Goal: Task Accomplishment & Management: Complete application form

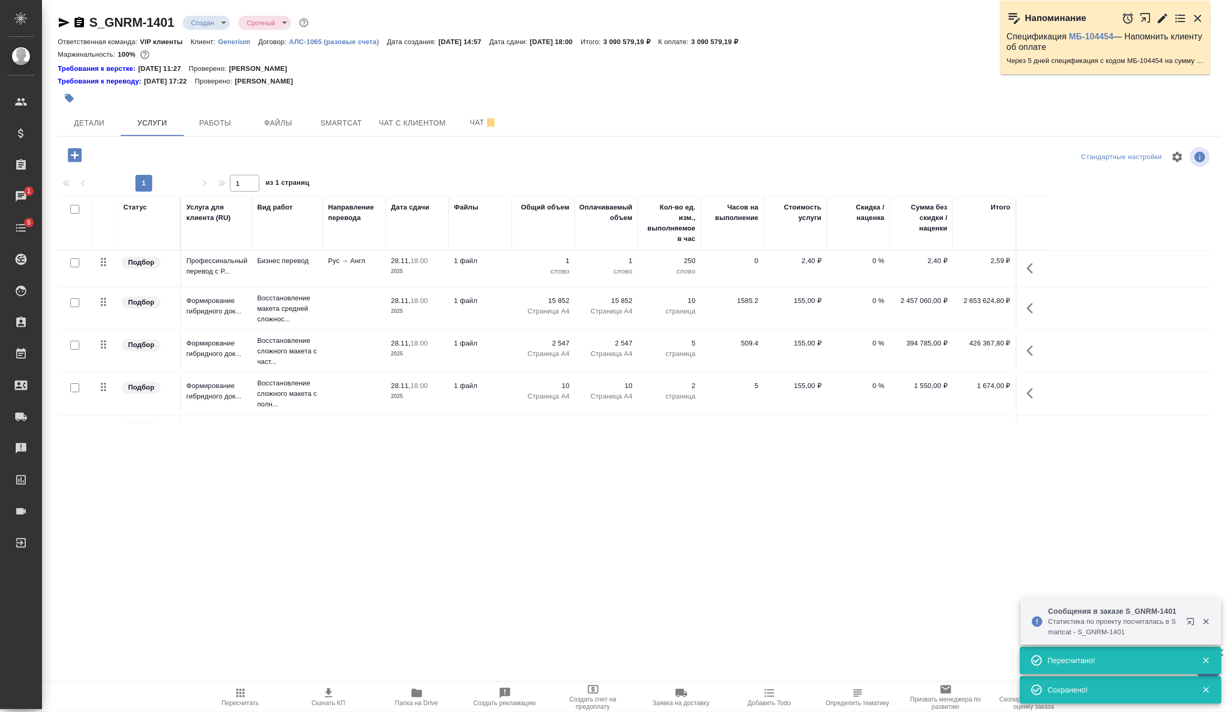
click at [77, 154] on icon "button" at bounding box center [75, 155] width 14 height 14
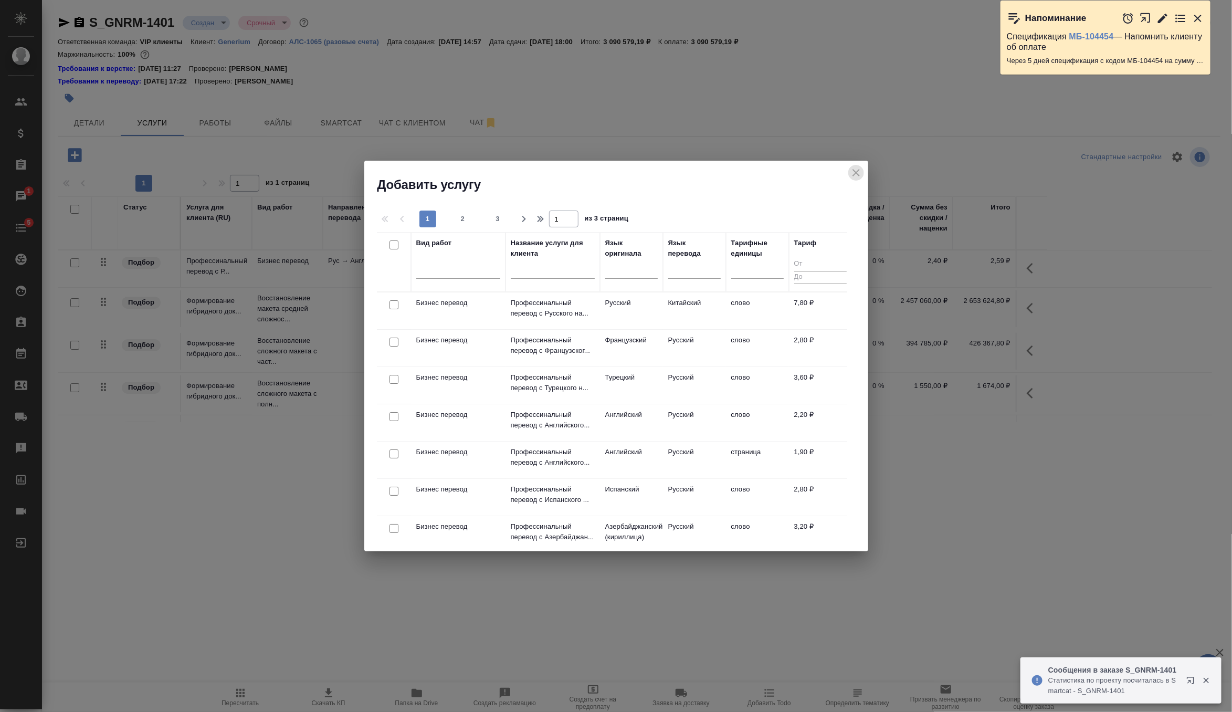
click at [854, 176] on icon "close" at bounding box center [856, 172] width 13 height 13
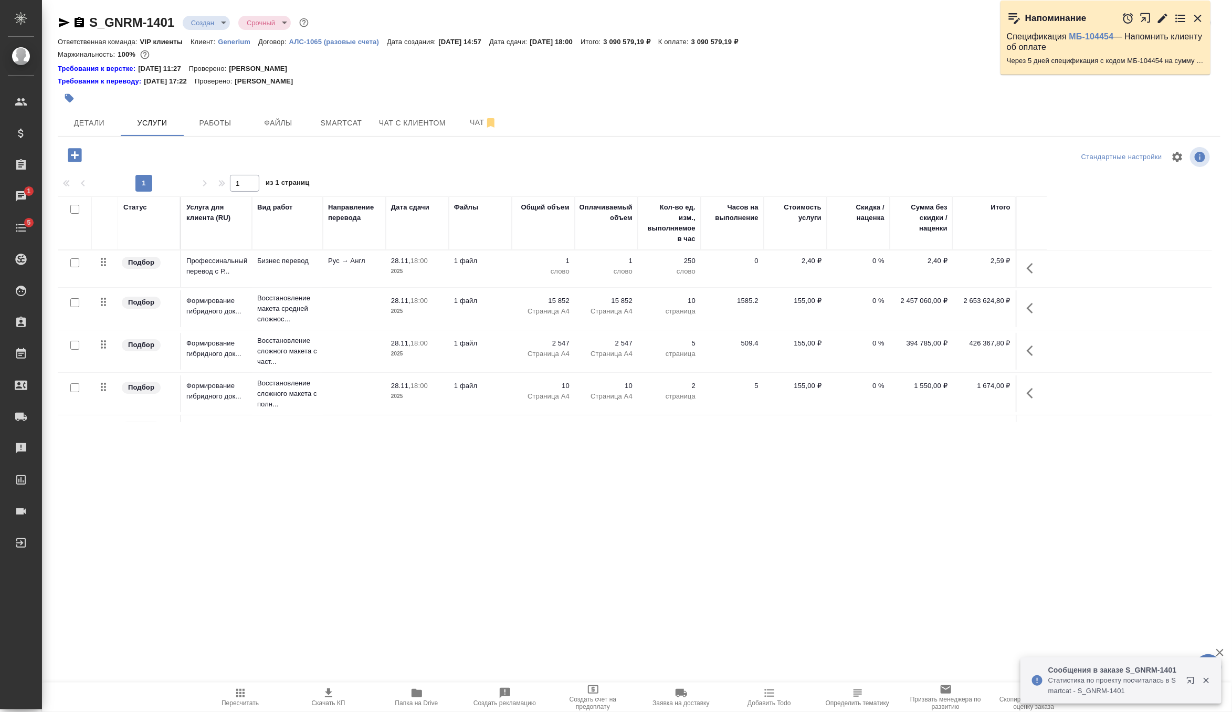
click at [424, 275] on p "2025" at bounding box center [417, 271] width 52 height 10
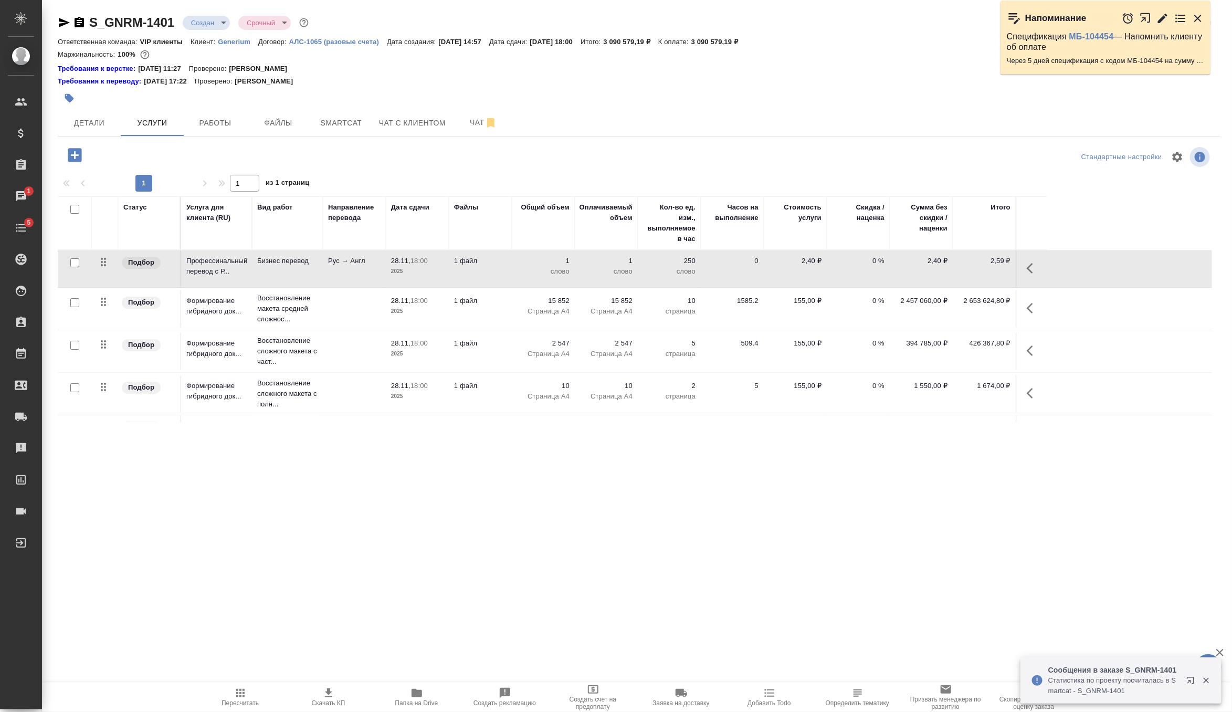
click at [424, 275] on p "2025" at bounding box center [417, 271] width 52 height 10
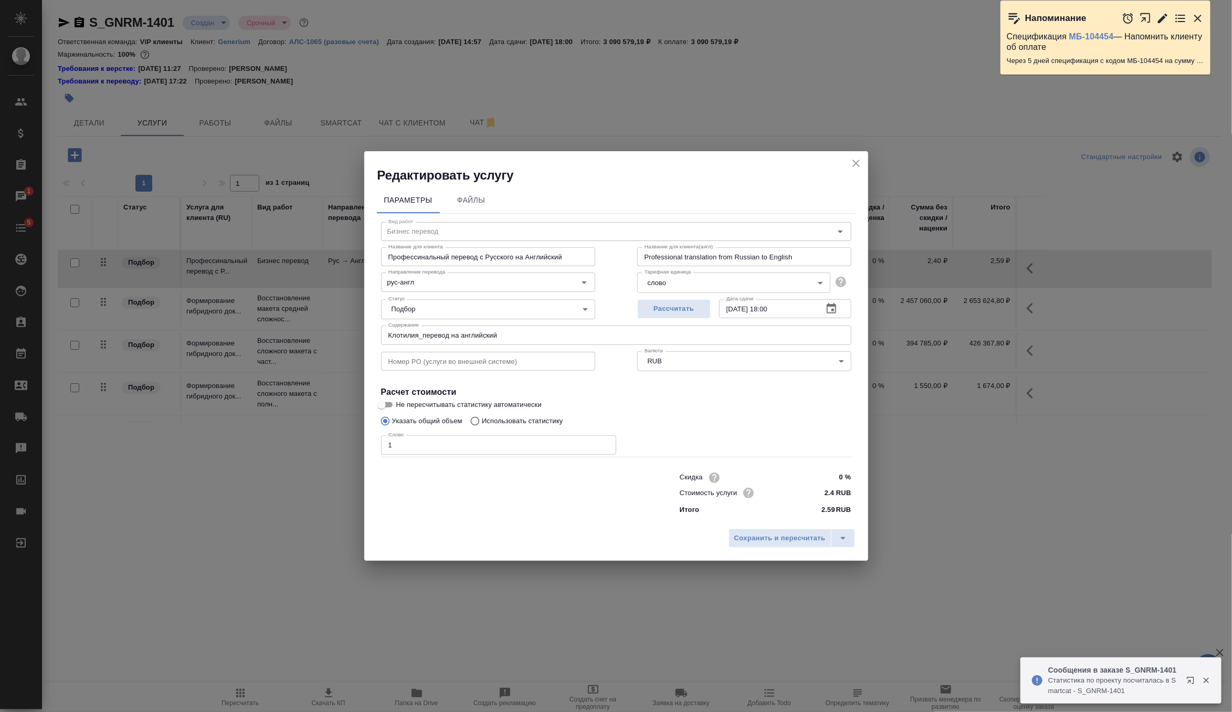
click at [417, 407] on span "Не пересчитывать статистику автоматически" at bounding box center [468, 404] width 145 height 10
click at [401, 407] on input "Не пересчитывать статистику автоматически" at bounding box center [382, 404] width 38 height 13
checkbox input "true"
click at [498, 419] on p "Использовать статистику" at bounding box center [522, 421] width 81 height 10
click at [482, 419] on input "Использовать статистику" at bounding box center [473, 421] width 17 height 20
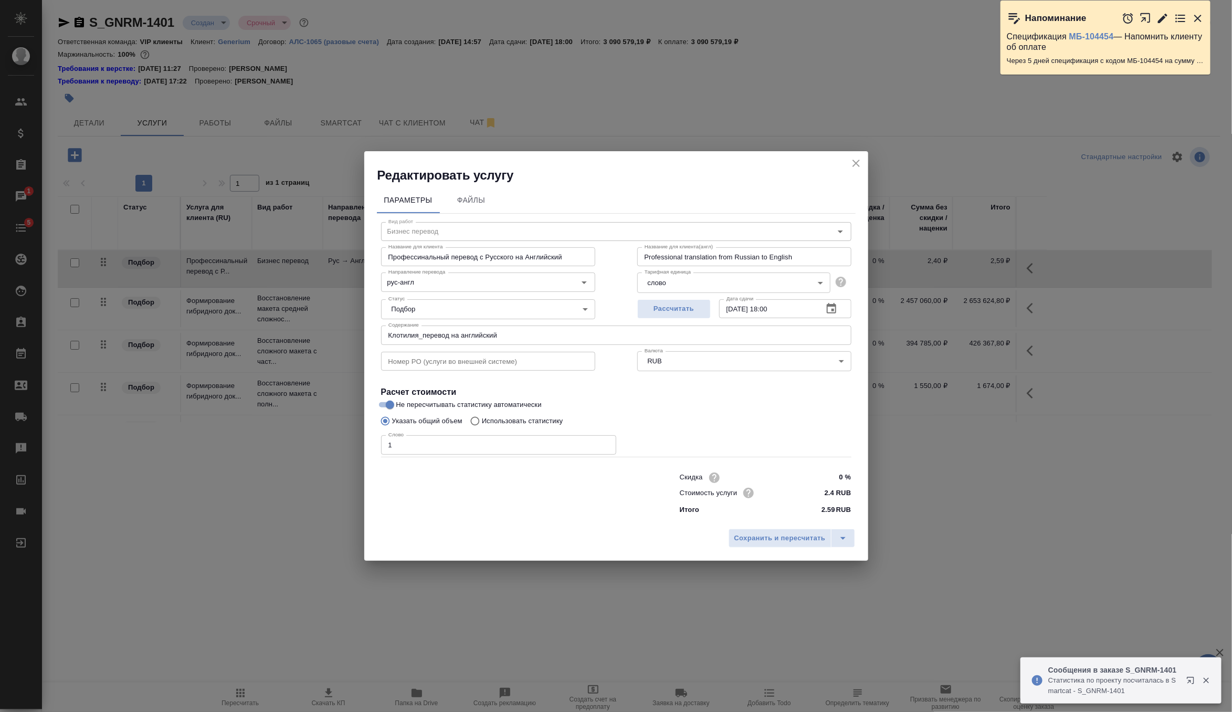
radio input "true"
radio input "false"
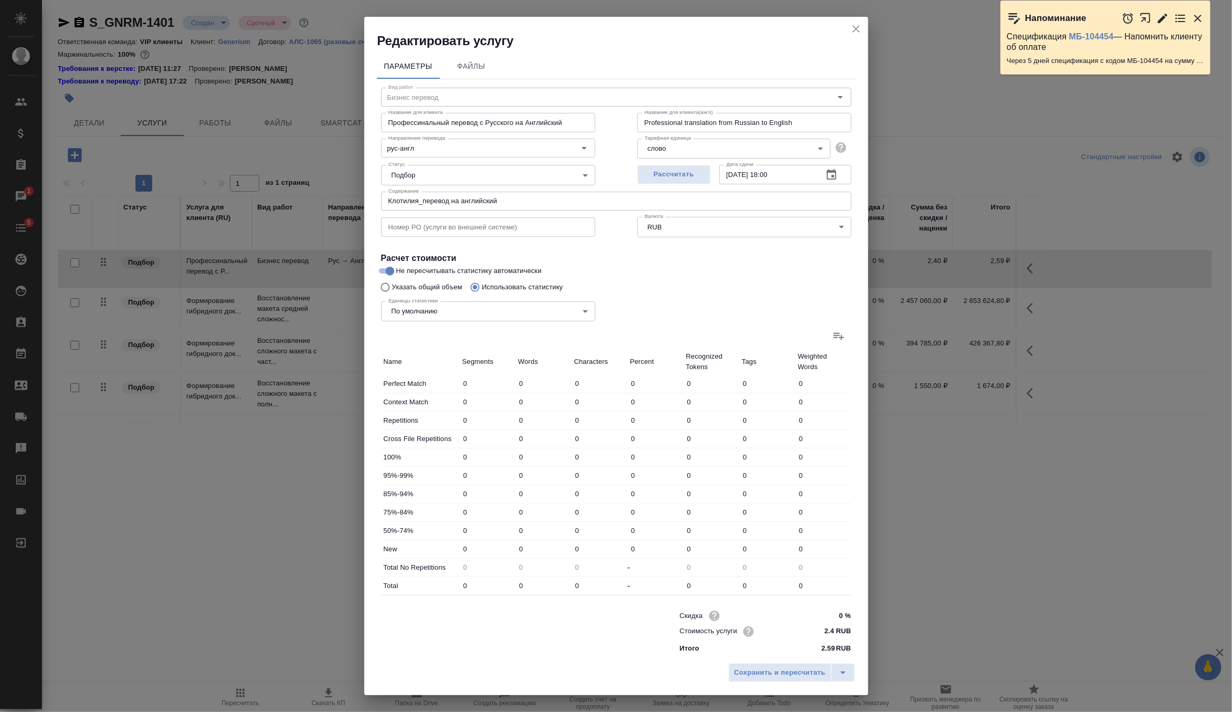
click at [836, 334] on icon at bounding box center [839, 336] width 13 height 13
click at [0, 0] on input "file" at bounding box center [0, 0] width 0 height 0
type input "43144"
type input "142600"
type input "1038695"
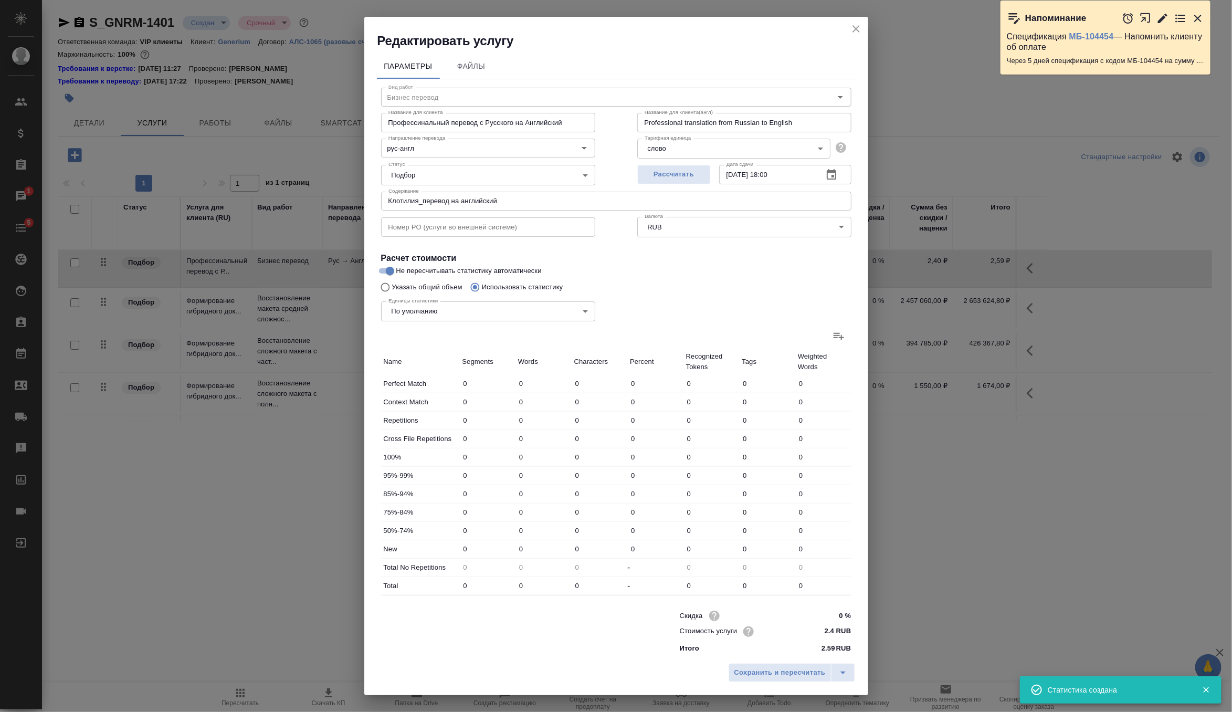
type input "170605"
type input "936658"
type input "6277176"
type input "378981"
type input "1454991"
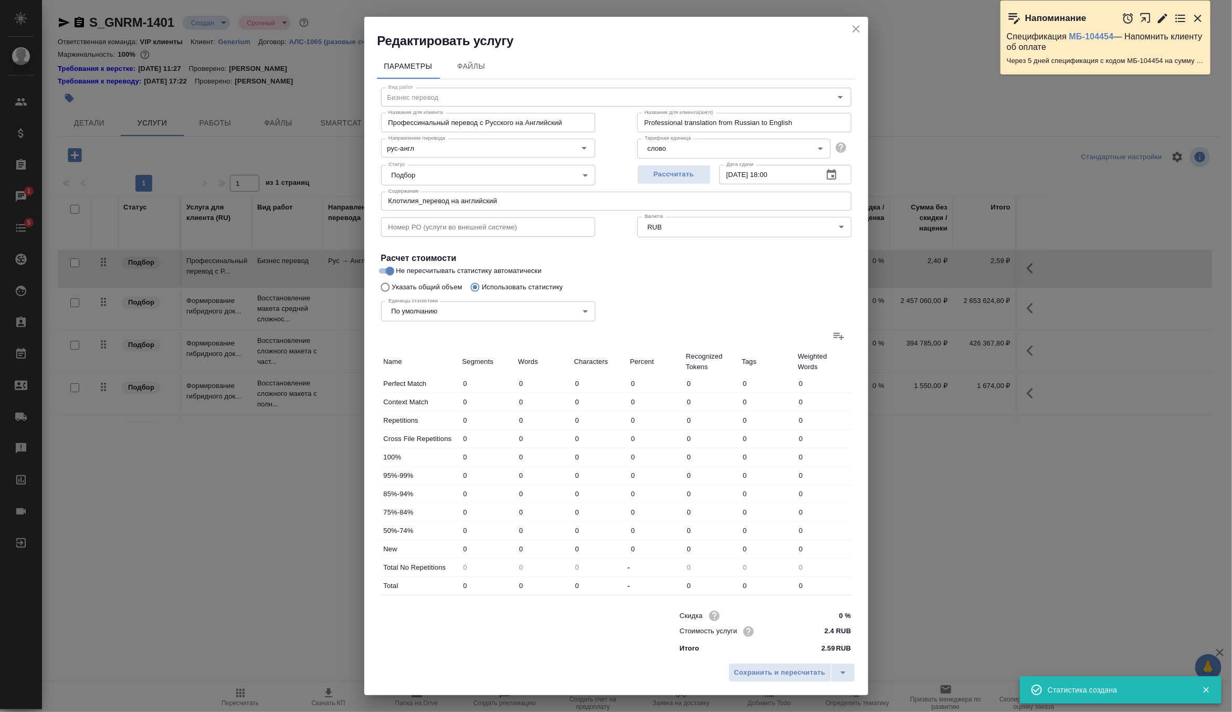
type input "9198620"
type input "303540"
type input "1080759"
type input "7552421"
type input "7481"
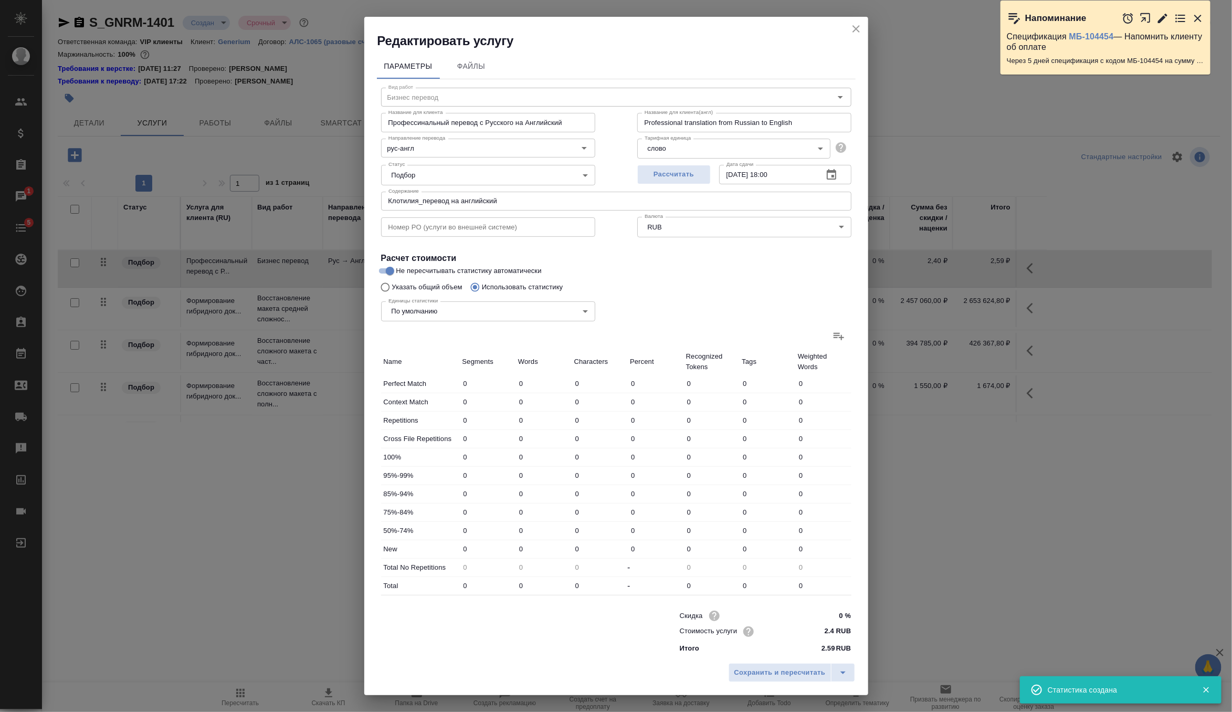
type input "73200"
type input "555751"
type input "3424"
type input "51457"
type input "401326"
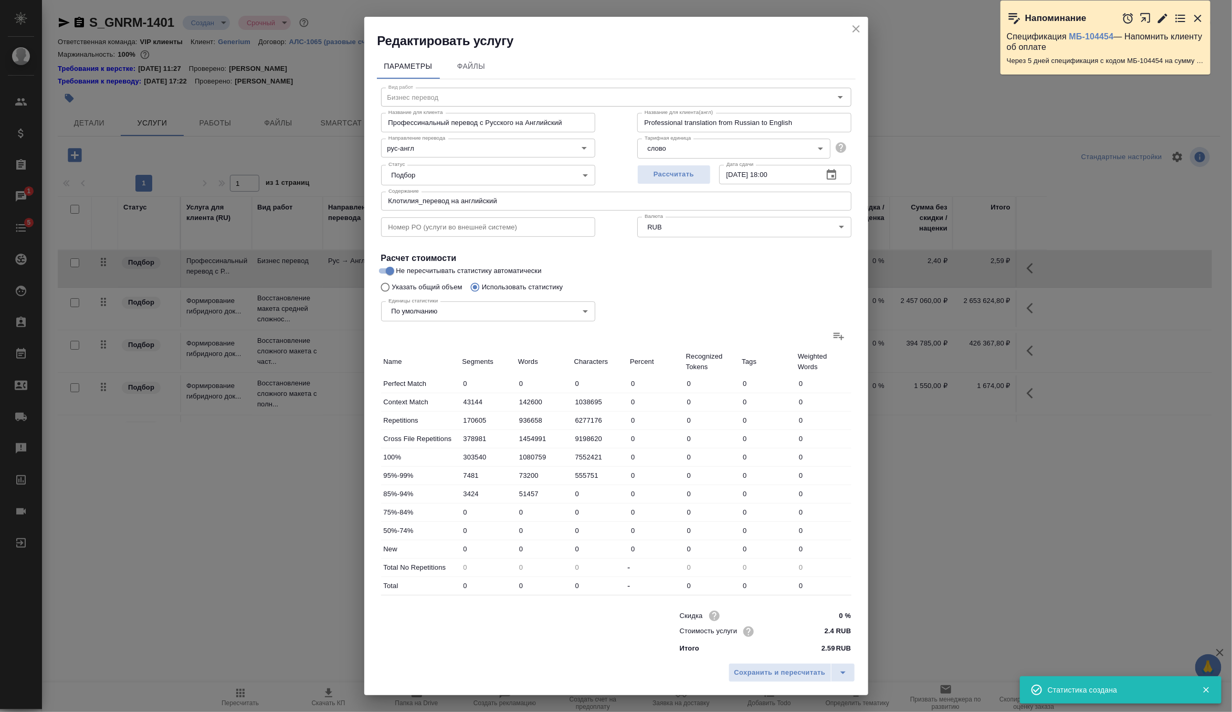
type input "6165"
type input "46953"
type input "355765"
type input "52296"
type input "528785"
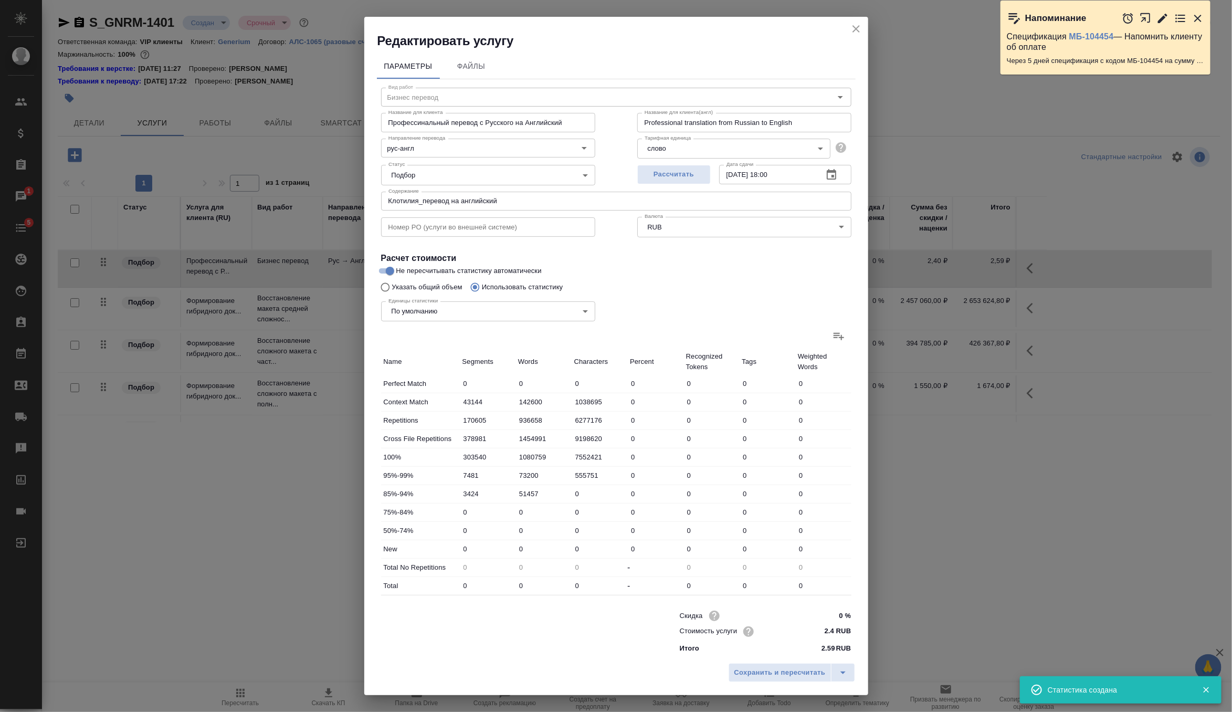
type input "3799929"
type input "416050"
type input "1923754"
type input "13703887"
type input "965636"
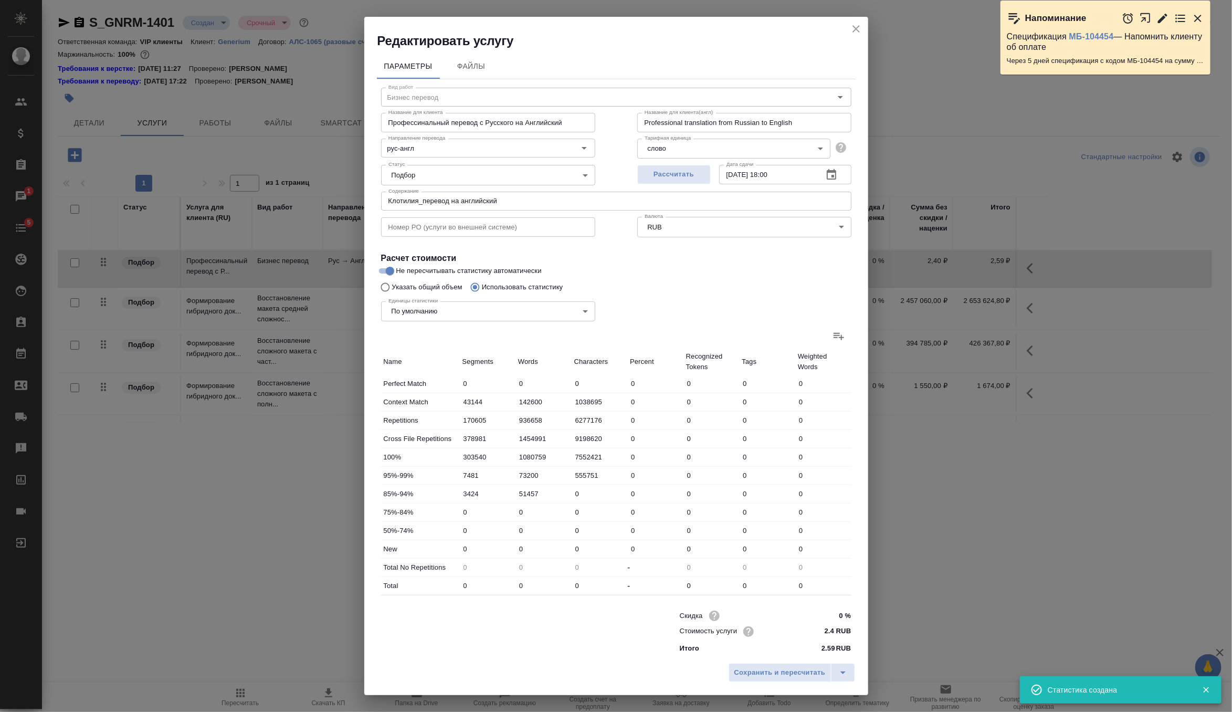
type input "4315403"
type input "29179683"
click at [758, 668] on span "Сохранить и пересчитать" at bounding box center [779, 673] width 91 height 12
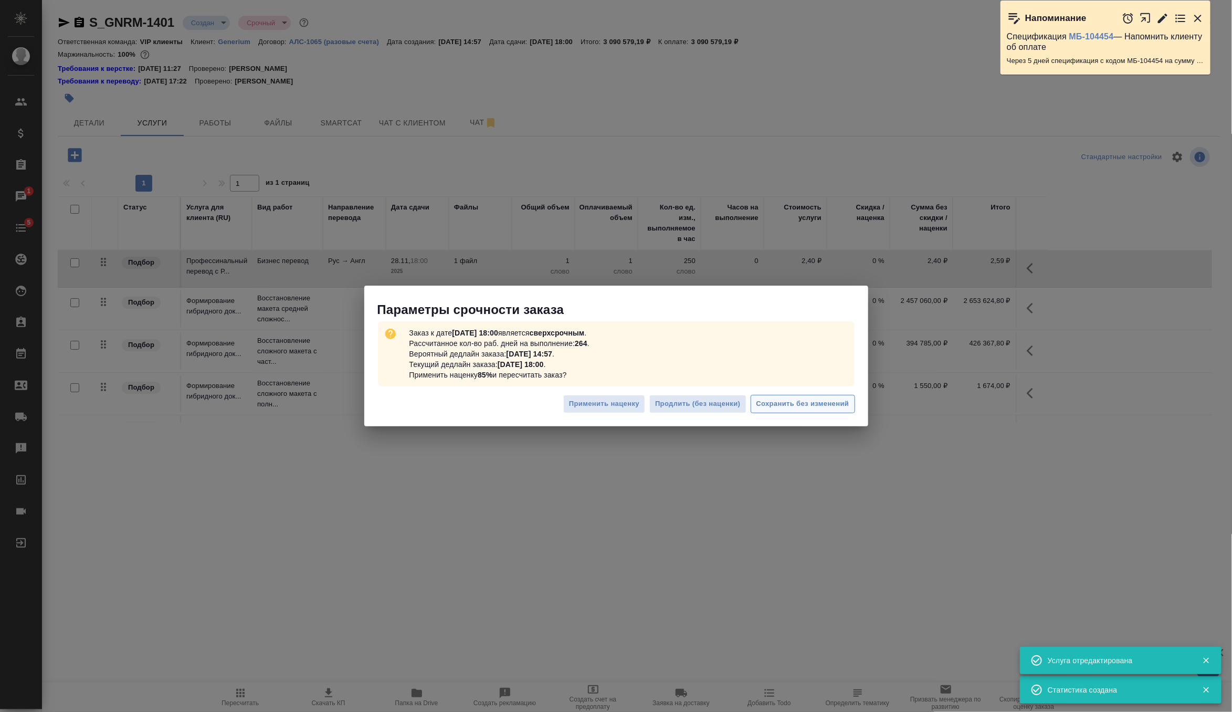
click at [787, 402] on span "Сохранить без изменений" at bounding box center [802, 404] width 93 height 12
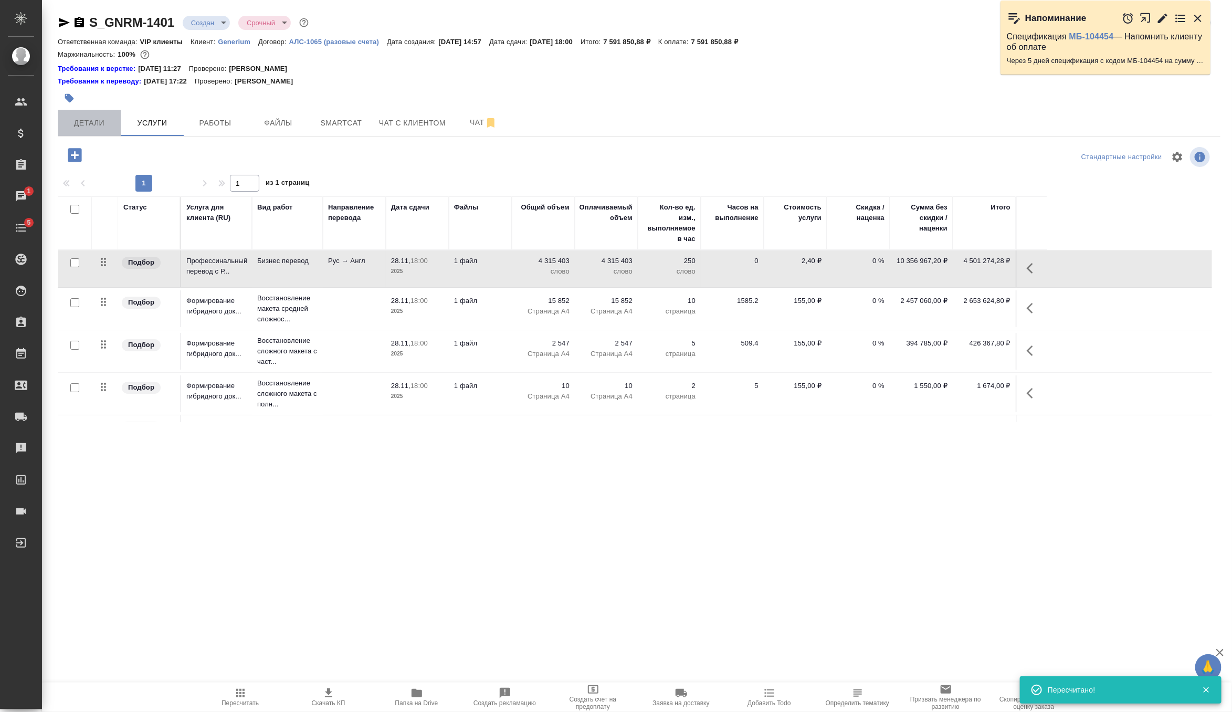
click at [108, 125] on span "Детали" at bounding box center [89, 123] width 50 height 13
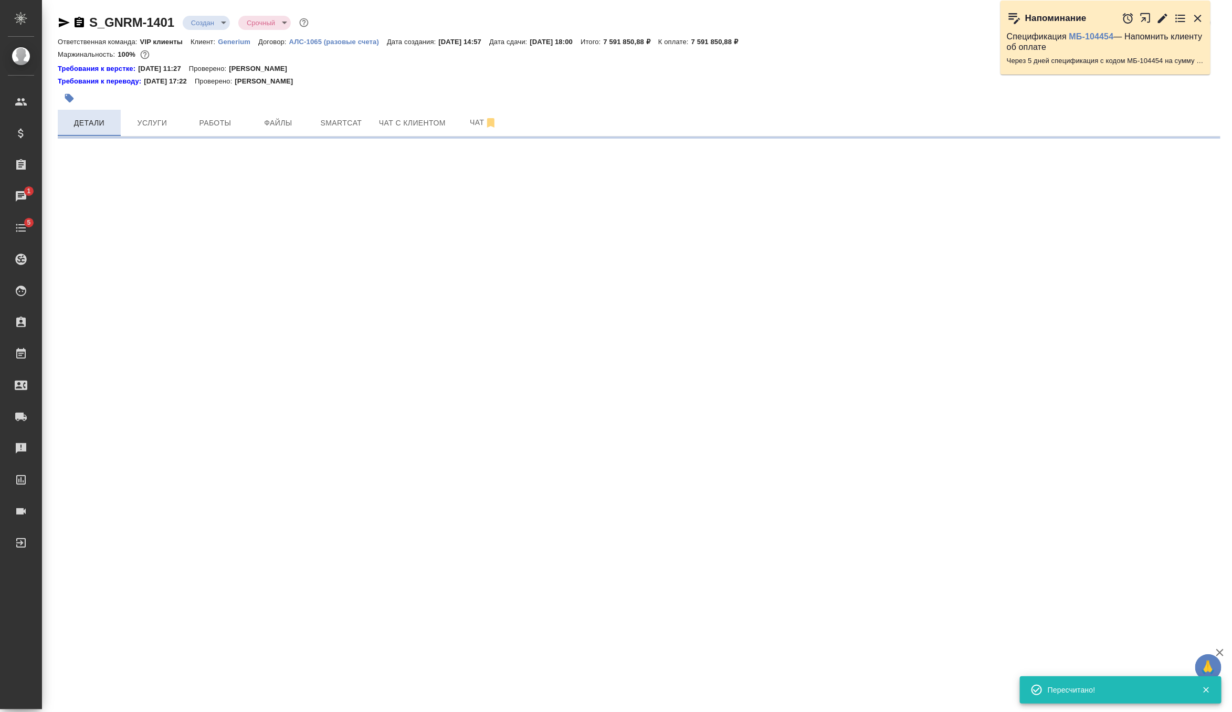
select select "RU"
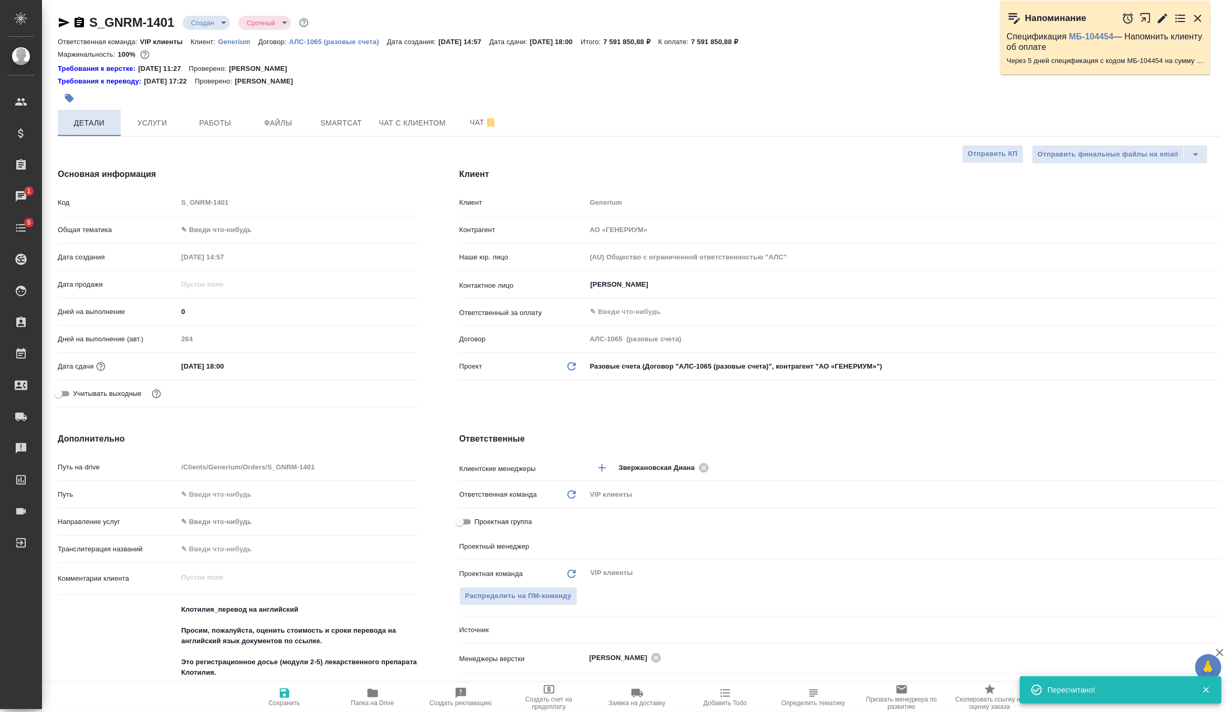
type textarea "x"
type input "[PERSON_NAME]"
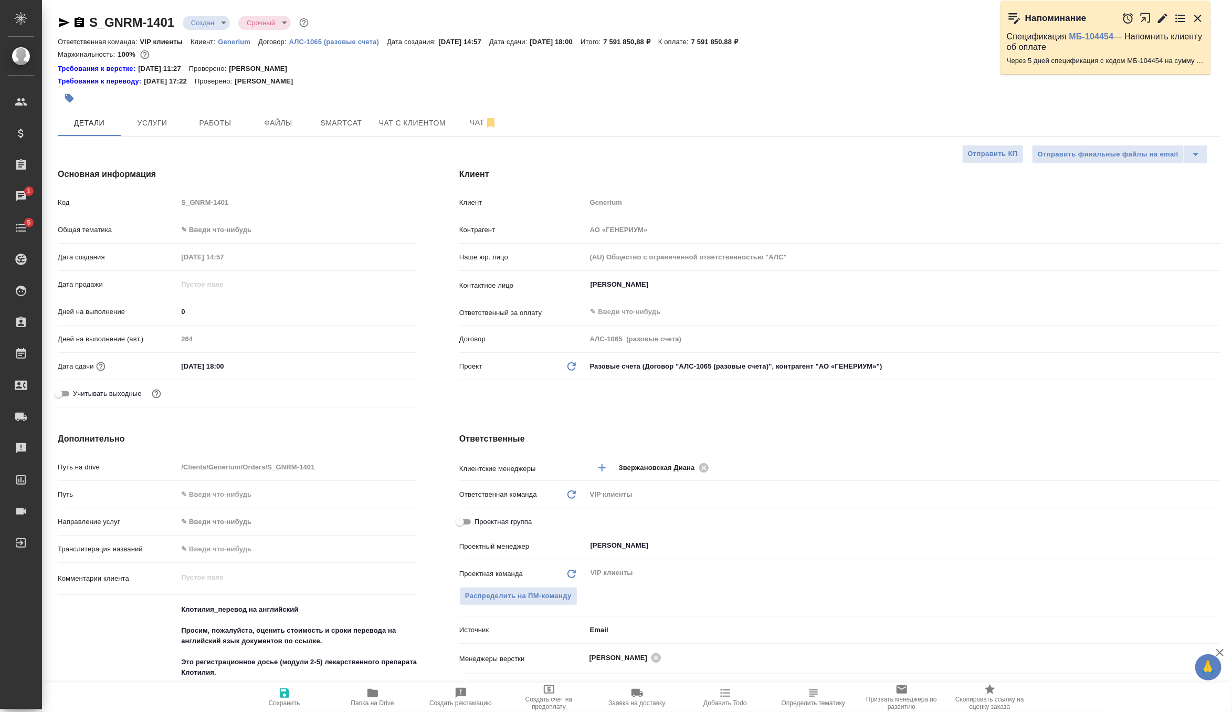
type textarea "x"
